Goal: Check status: Check status

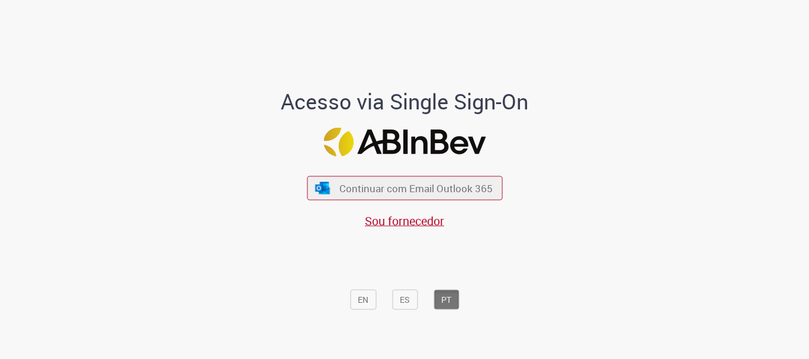
click at [449, 194] on span "Continuar com Email Outlook 365" at bounding box center [415, 189] width 153 height 14
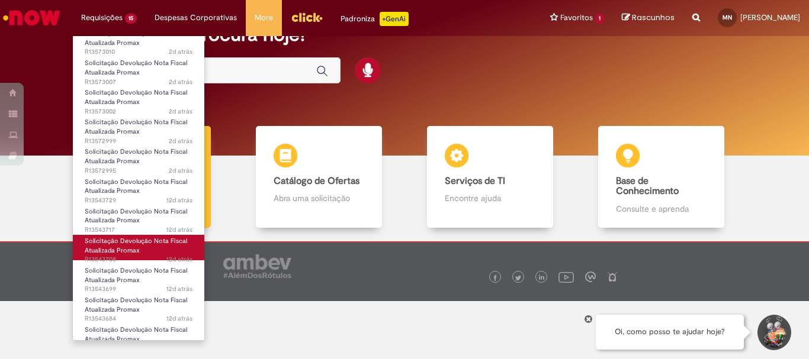
scroll to position [161, 0]
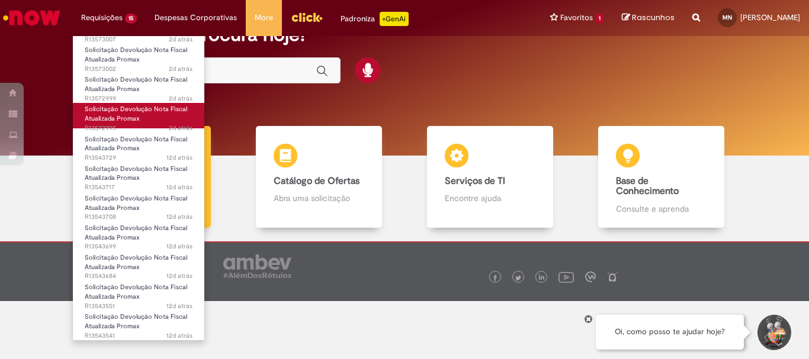
click at [167, 121] on link "Solicitação Devolução Nota Fiscal Atualizada Promax 2d atrás 2 dias atrás R1357…" at bounding box center [138, 115] width 131 height 25
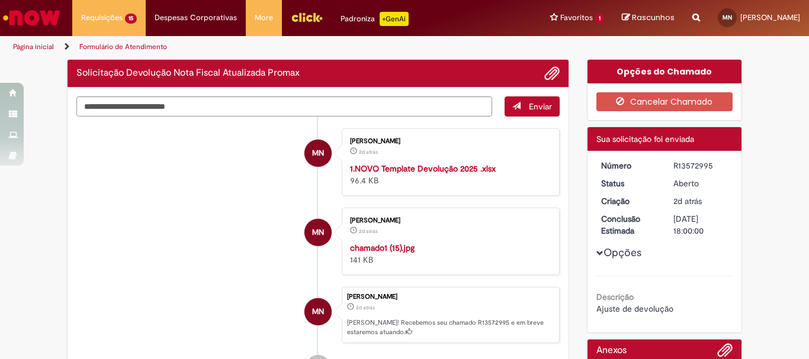
click at [259, 200] on ul "MN Marcelino Melo Lima Neto 2d atrás 2 dias atrás 1.NOVO Template Devolução 202…" at bounding box center [317, 254] width 483 height 275
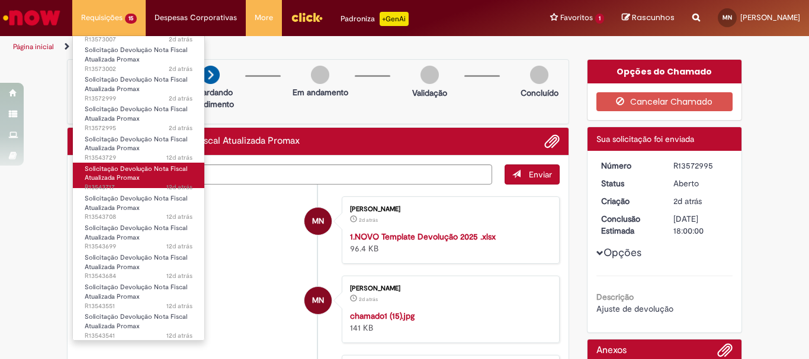
click at [173, 166] on span "Solicitação Devolução Nota Fiscal Atualizada Promax" at bounding box center [136, 174] width 102 height 18
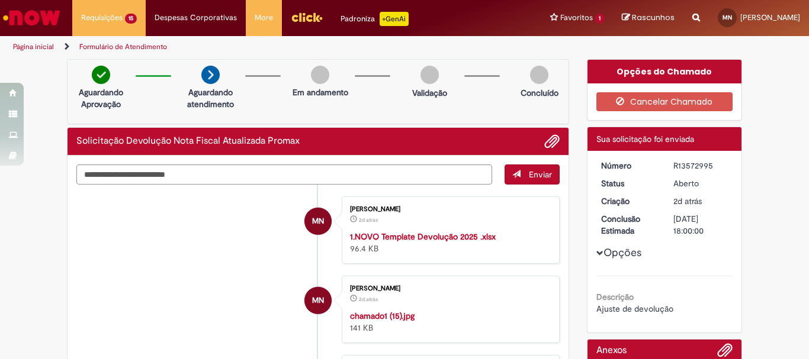
click at [0, 0] on link "Solicitação Devolução Nota Fiscal Atualizada Promax 12d atrás 12 dias atrás R13…" at bounding box center [0, 0] width 0 height 0
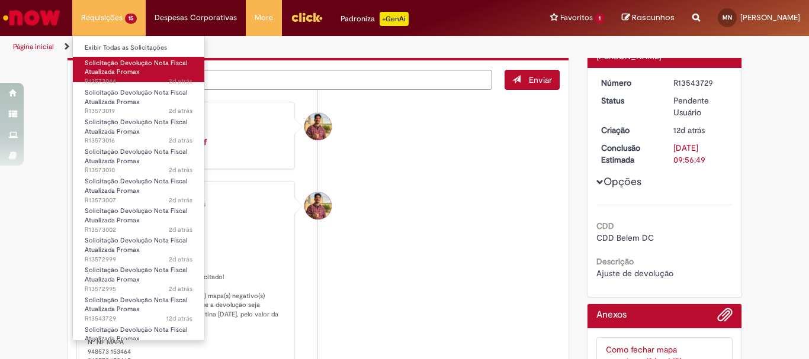
click at [139, 74] on link "Solicitação Devolução Nota Fiscal Atualizada Promax 2d atrás 2 dias atrás R1357…" at bounding box center [138, 69] width 131 height 25
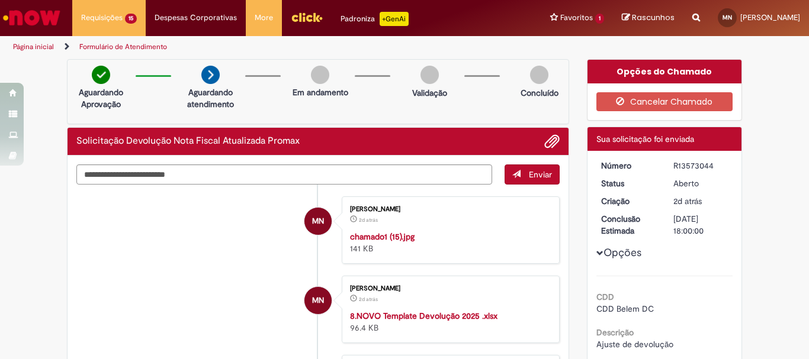
click at [232, 228] on li "MN Marcelino Melo Lima Neto 2d atrás 2 dias atrás chamado1 (15).jpg 141 KB" at bounding box center [317, 230] width 483 height 67
